Goal: Information Seeking & Learning: Learn about a topic

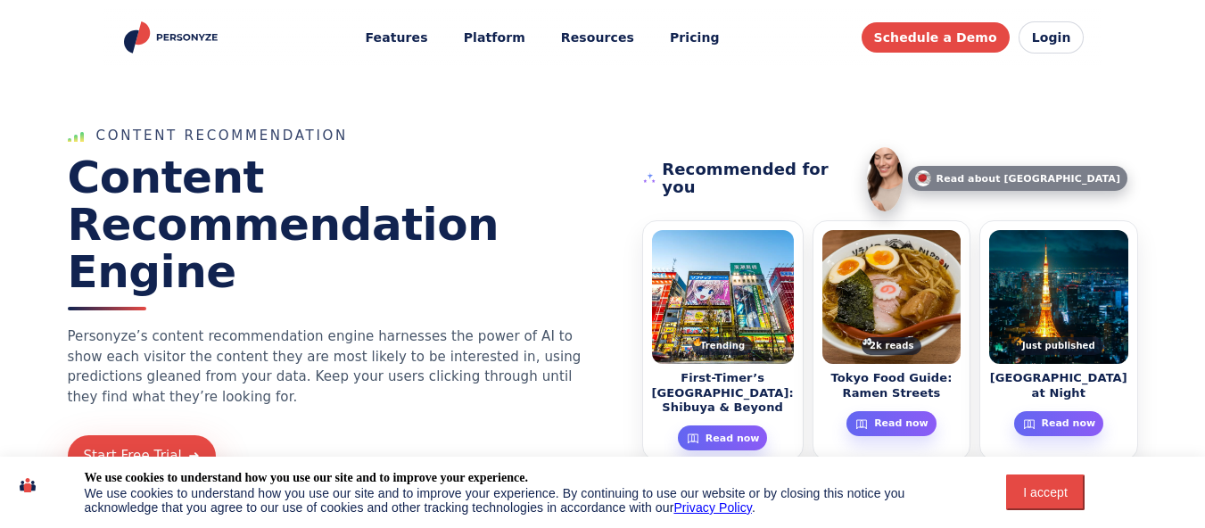
click at [715, 46] on link "Pricing" at bounding box center [695, 37] width 75 height 33
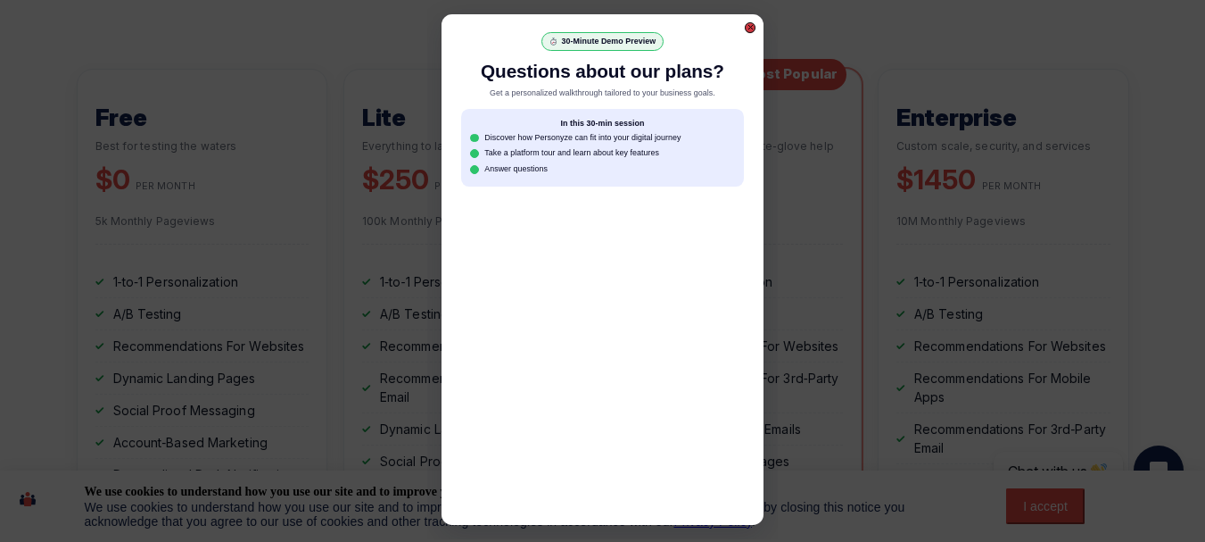
click at [751, 28] on div at bounding box center [751, 27] width 6 height 6
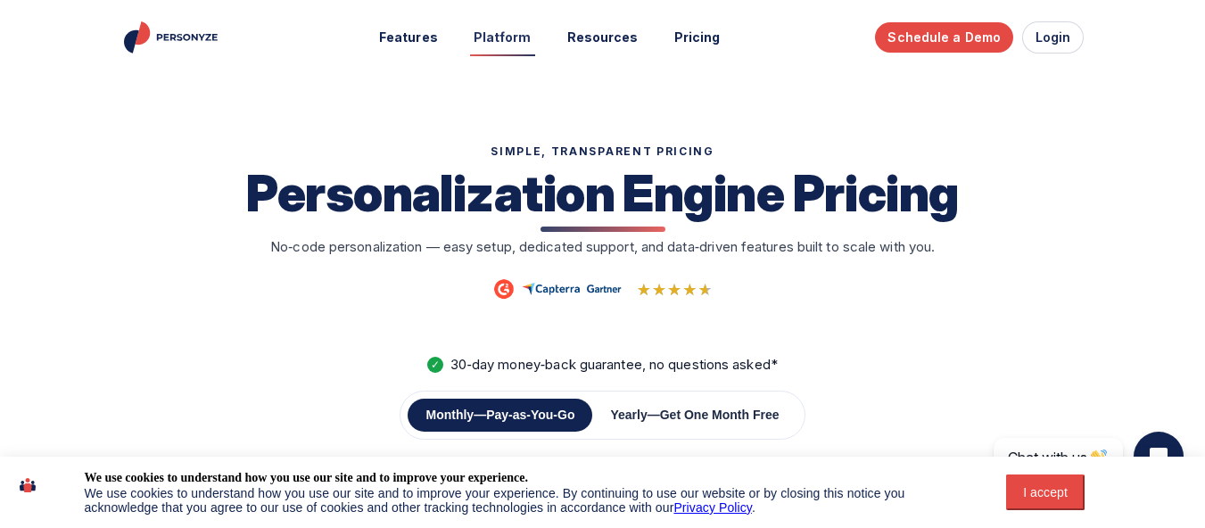
click at [521, 36] on link "Platform" at bounding box center [502, 37] width 83 height 33
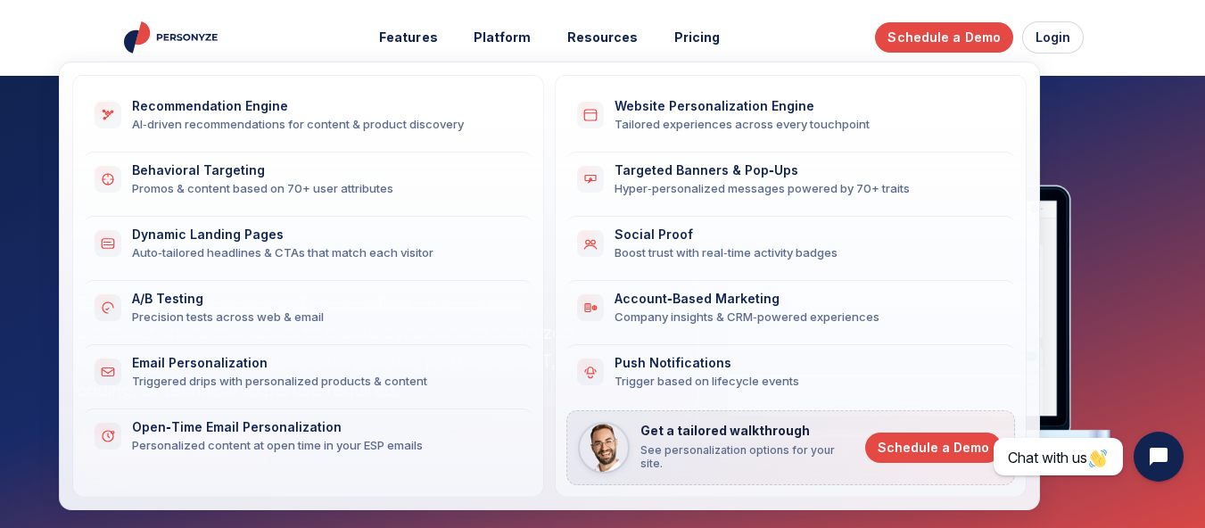
click at [227, 113] on div "Recommendation Engine" at bounding box center [321, 106] width 379 height 15
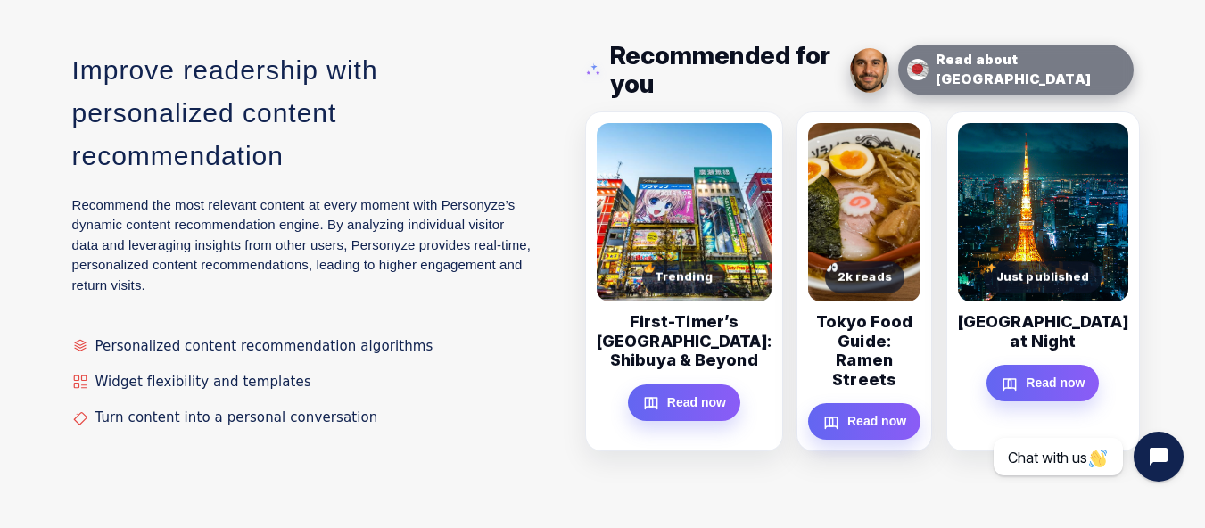
scroll to position [1695, 0]
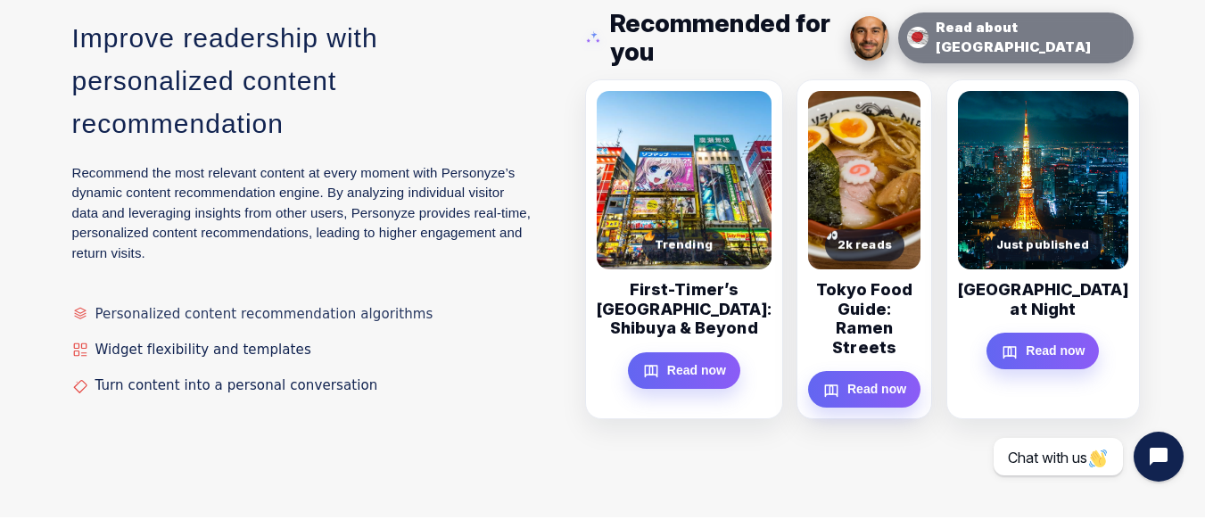
click at [178, 306] on span "Personalized content recommendation algorithms" at bounding box center [264, 314] width 338 height 16
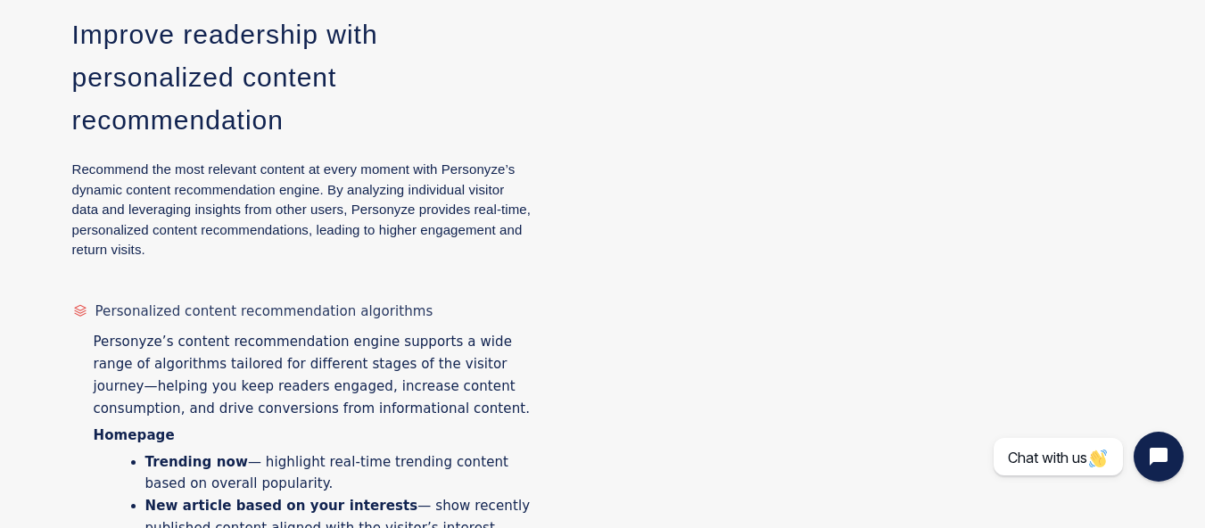
click at [178, 303] on span "Personalized content recommendation algorithms" at bounding box center [264, 311] width 338 height 16
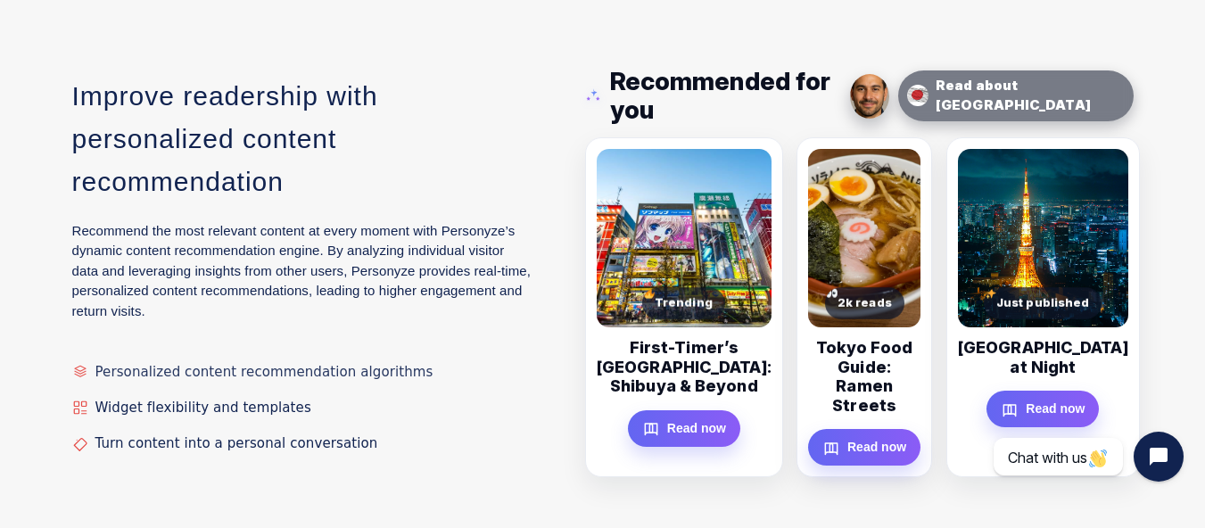
scroll to position [1606, 0]
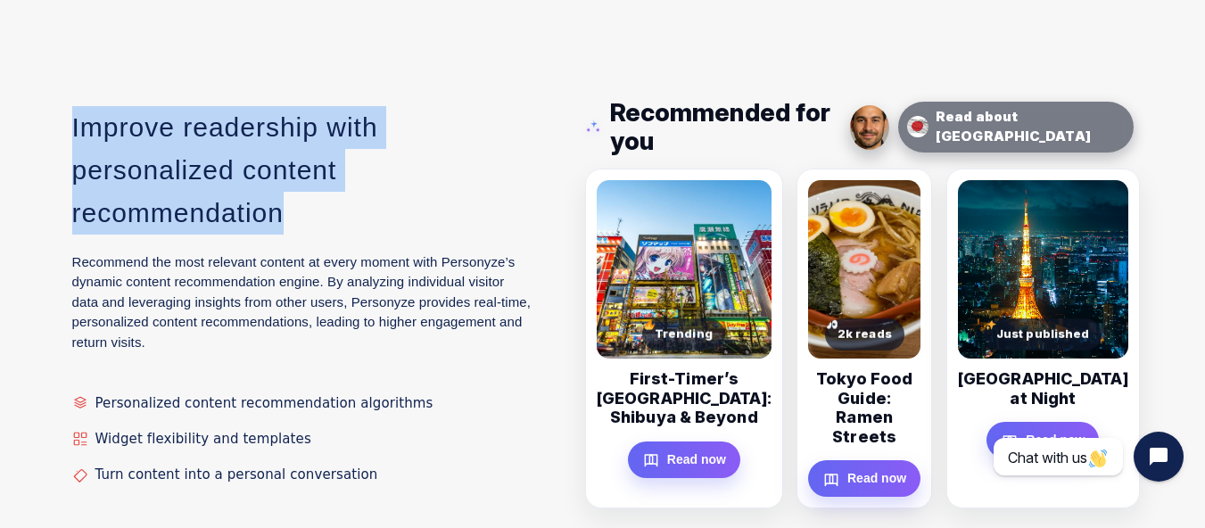
drag, startPoint x: 73, startPoint y: 38, endPoint x: 323, endPoint y: 101, distance: 257.5
click at [323, 106] on h3 "Improve readership with personalized content recommendation" at bounding box center [301, 170] width 459 height 128
copy h3 "Improve readership with personalized content recommendation"
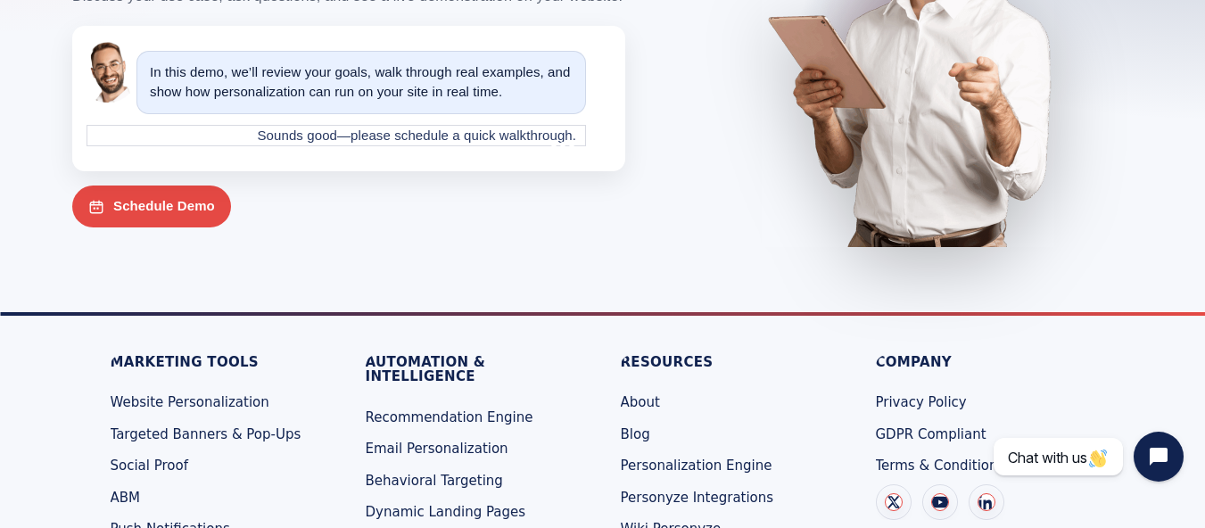
scroll to position [5040, 0]
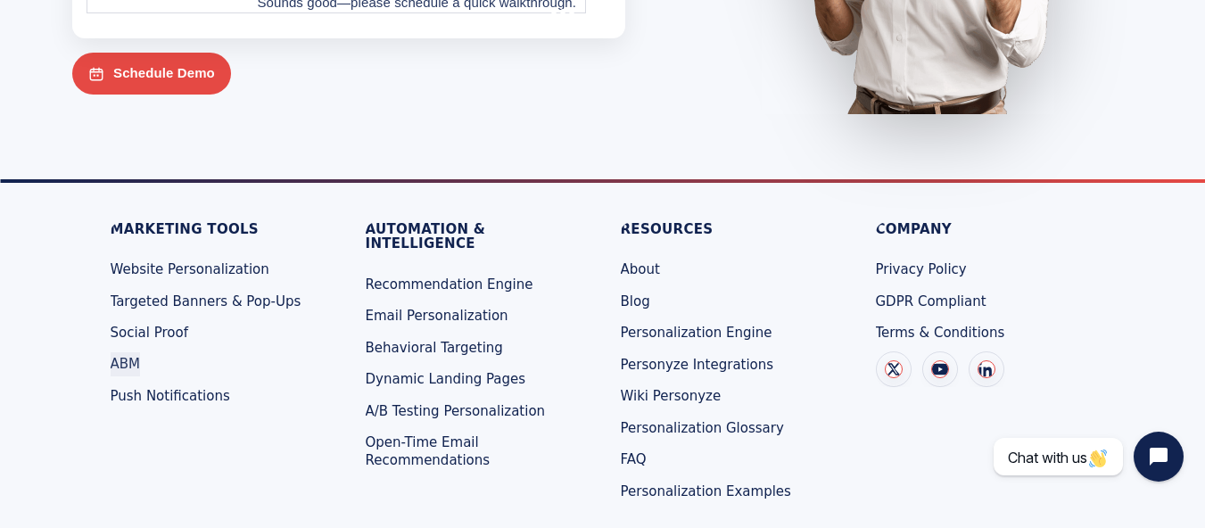
click at [139, 356] on span "ABM" at bounding box center [126, 364] width 30 height 16
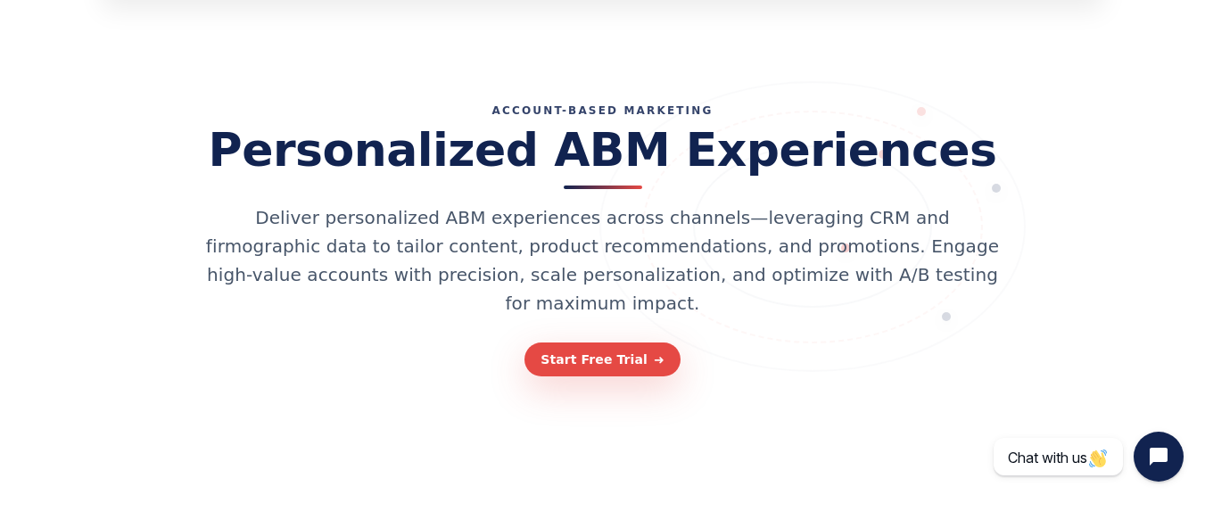
scroll to position [0, 13]
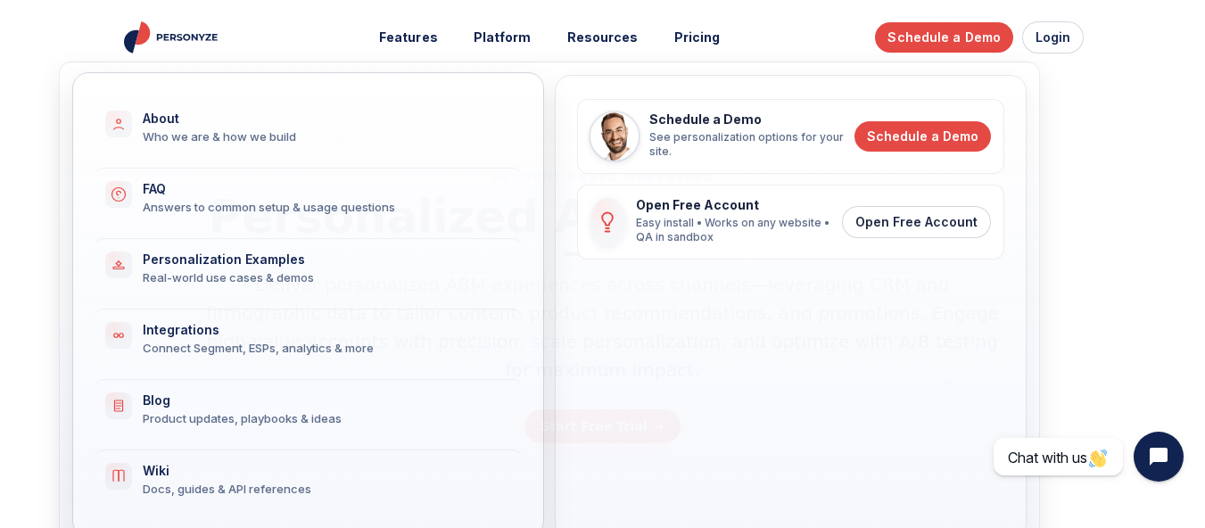
click at [278, 131] on div "Who we are & how we build" at bounding box center [322, 136] width 358 height 16
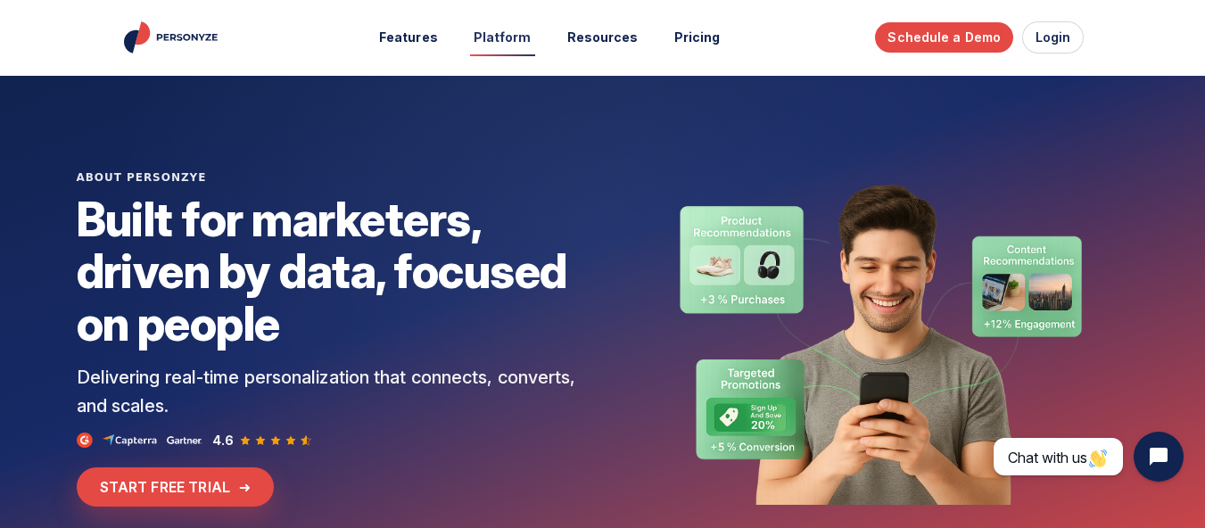
click at [518, 31] on link "Platform" at bounding box center [502, 37] width 83 height 33
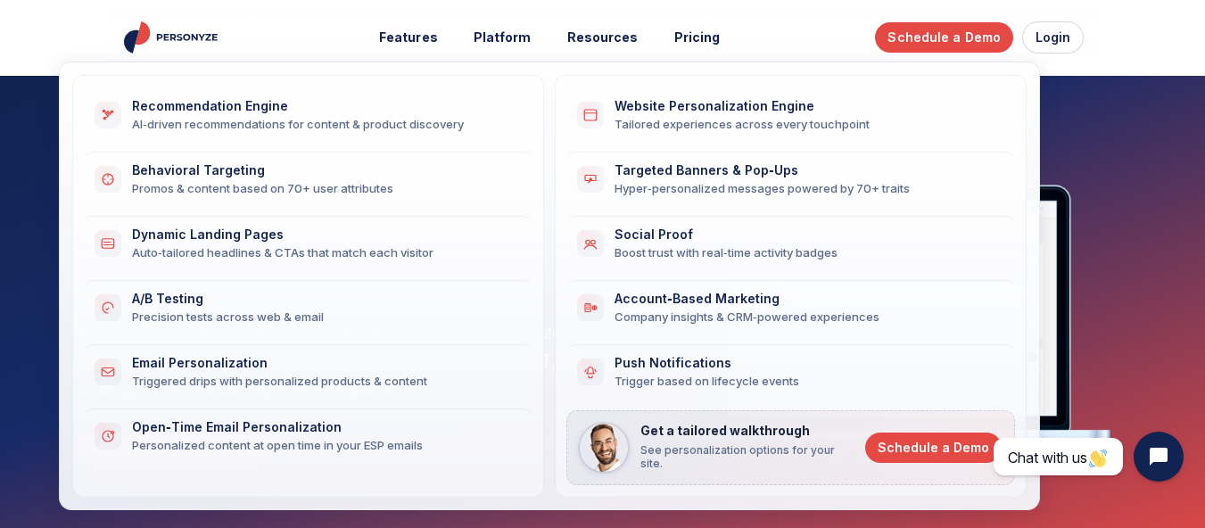
click at [252, 174] on div "Behavioral Targeting" at bounding box center [321, 170] width 379 height 15
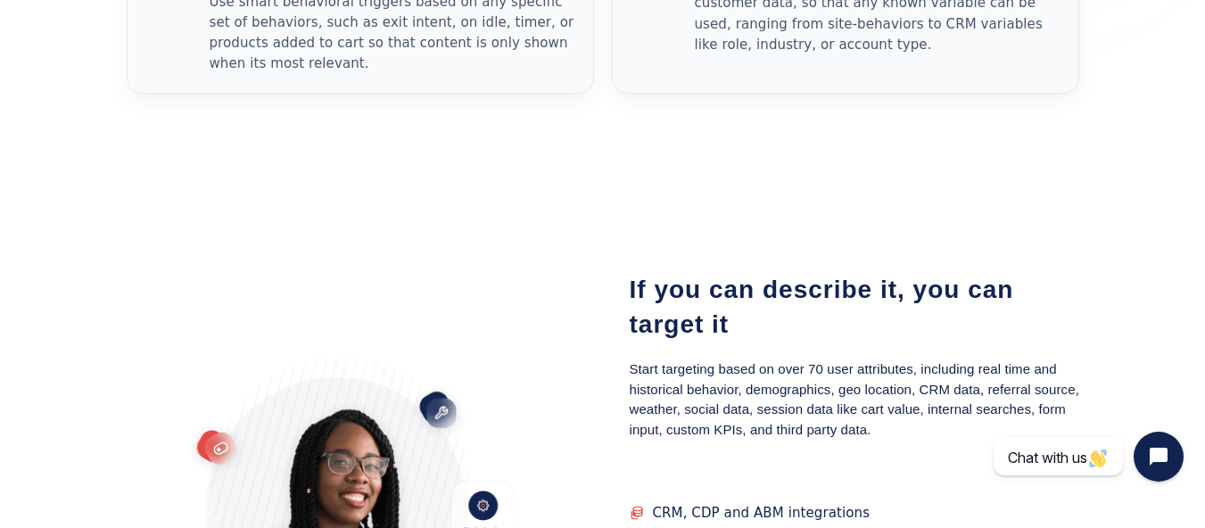
scroll to position [1071, 0]
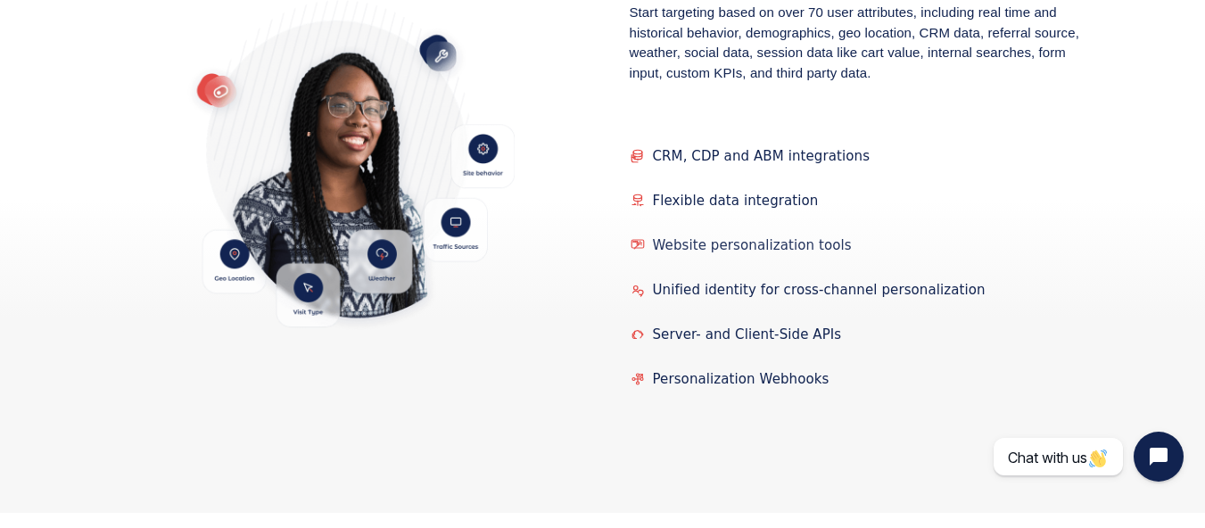
click at [758, 237] on span "Website personalization tools" at bounding box center [752, 245] width 199 height 16
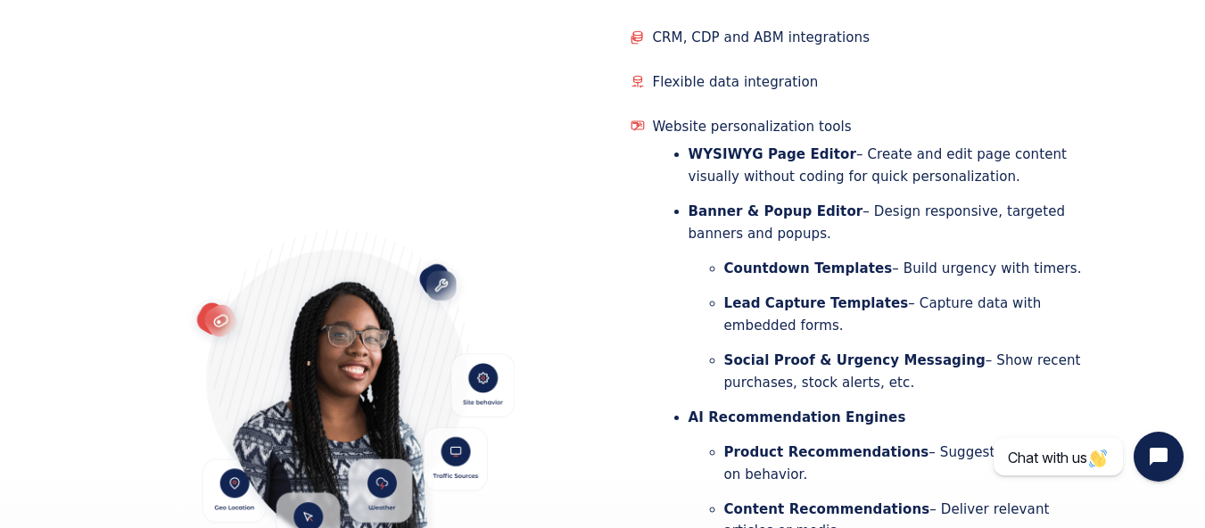
scroll to position [1152, 0]
